Goal: Information Seeking & Learning: Learn about a topic

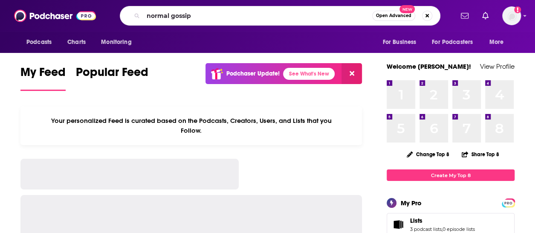
type input "normal gossip"
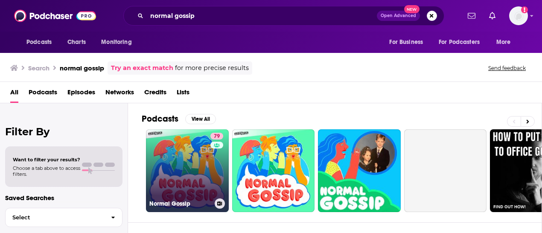
click at [202, 169] on link "79 Normal Gossip" at bounding box center [187, 170] width 83 height 83
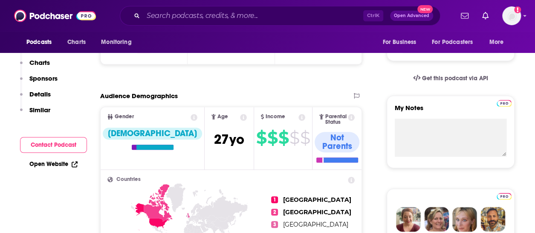
scroll to position [102, 0]
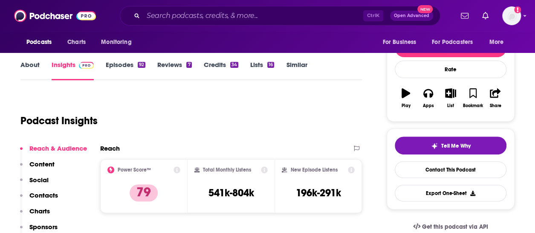
click at [27, 65] on link "About" at bounding box center [29, 71] width 19 height 20
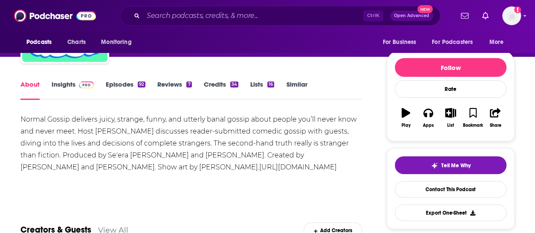
scroll to position [83, 0]
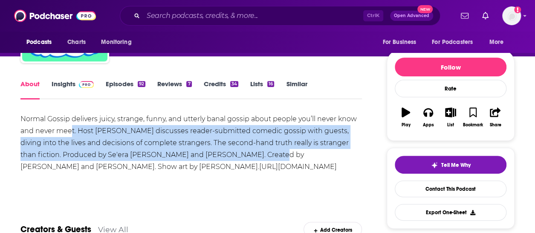
drag, startPoint x: 250, startPoint y: 154, endPoint x: 71, endPoint y: 126, distance: 180.6
click at [71, 126] on div "Normal Gossip delivers juicy, strange, funny, and utterly banal gossip about pe…" at bounding box center [191, 143] width 342 height 60
click at [67, 151] on div "Normal Gossip delivers juicy, strange, funny, and utterly banal gossip about pe…" at bounding box center [191, 143] width 342 height 60
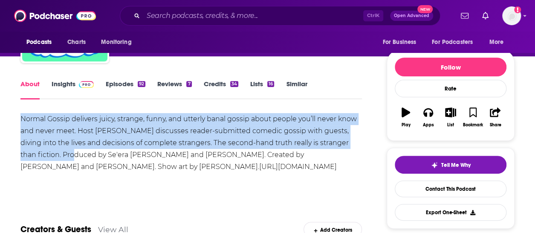
drag, startPoint x: 63, startPoint y: 154, endPoint x: 18, endPoint y: 119, distance: 56.8
copy div "Normal Gossip delivers juicy, strange, funny, and utterly banal gossip about pe…"
